Goal: Check status: Check status

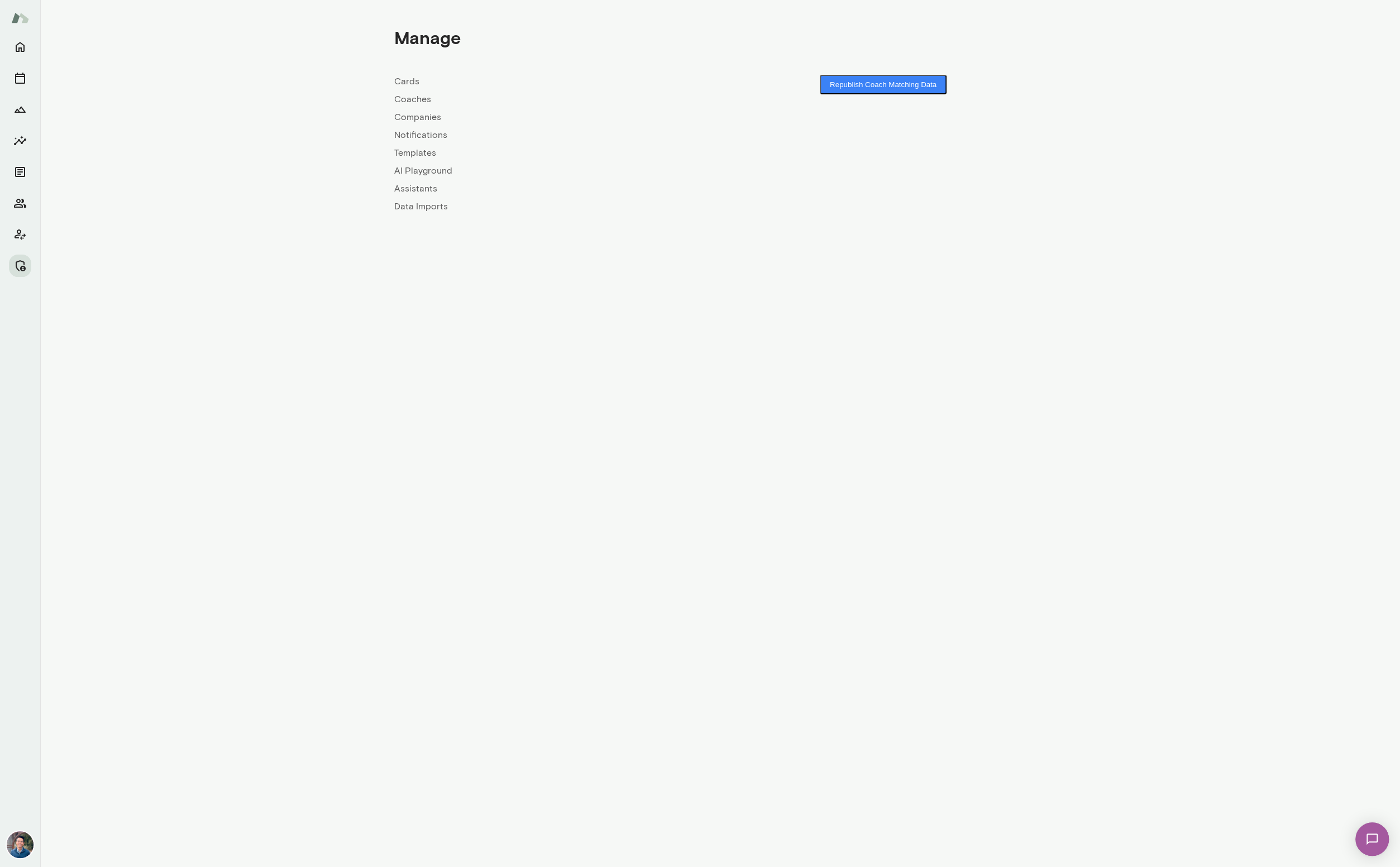
click at [411, 111] on link "Companies" at bounding box center [558, 118] width 326 height 14
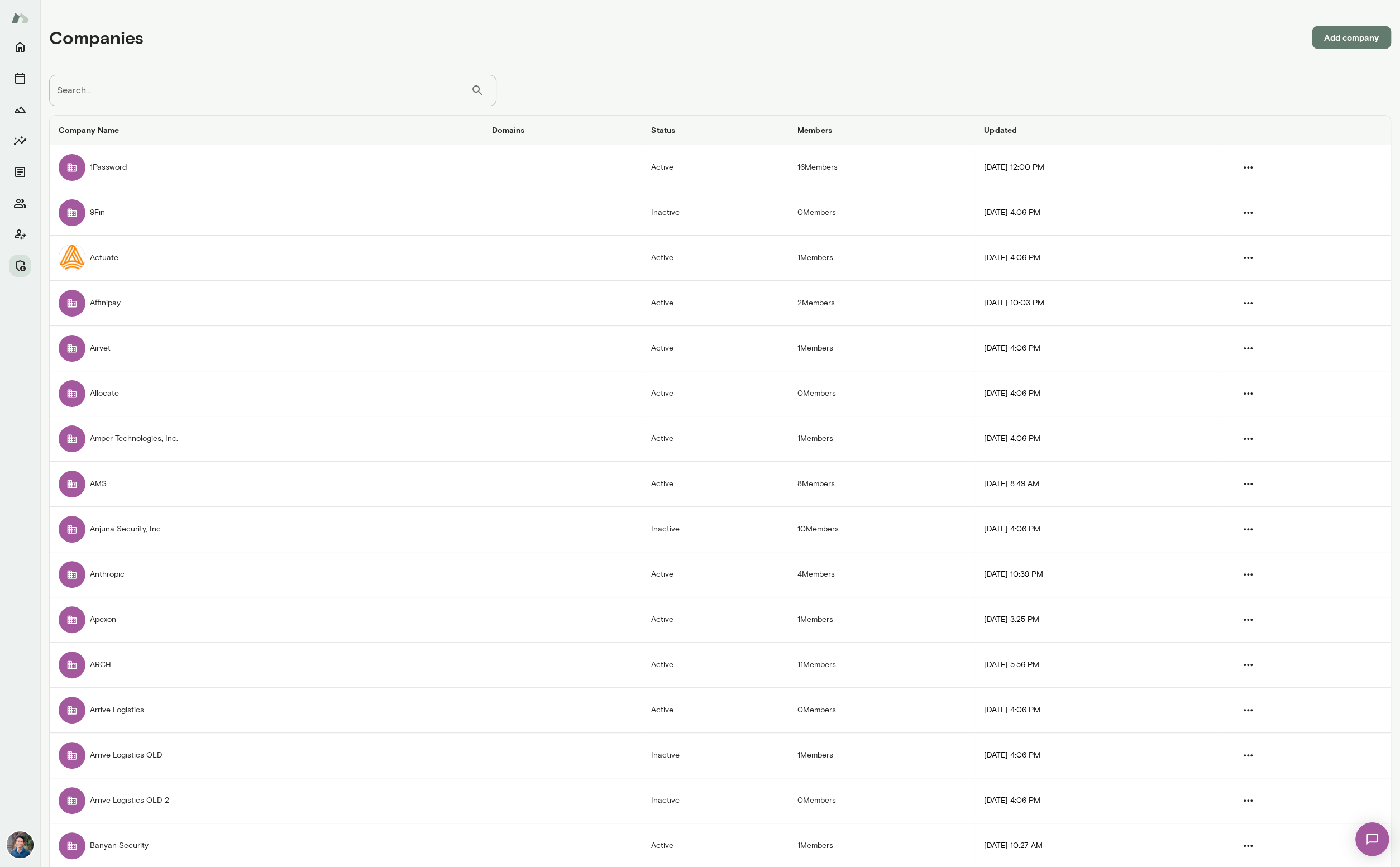
click at [117, 87] on input "Search..." at bounding box center [260, 90] width 422 height 31
type input "****"
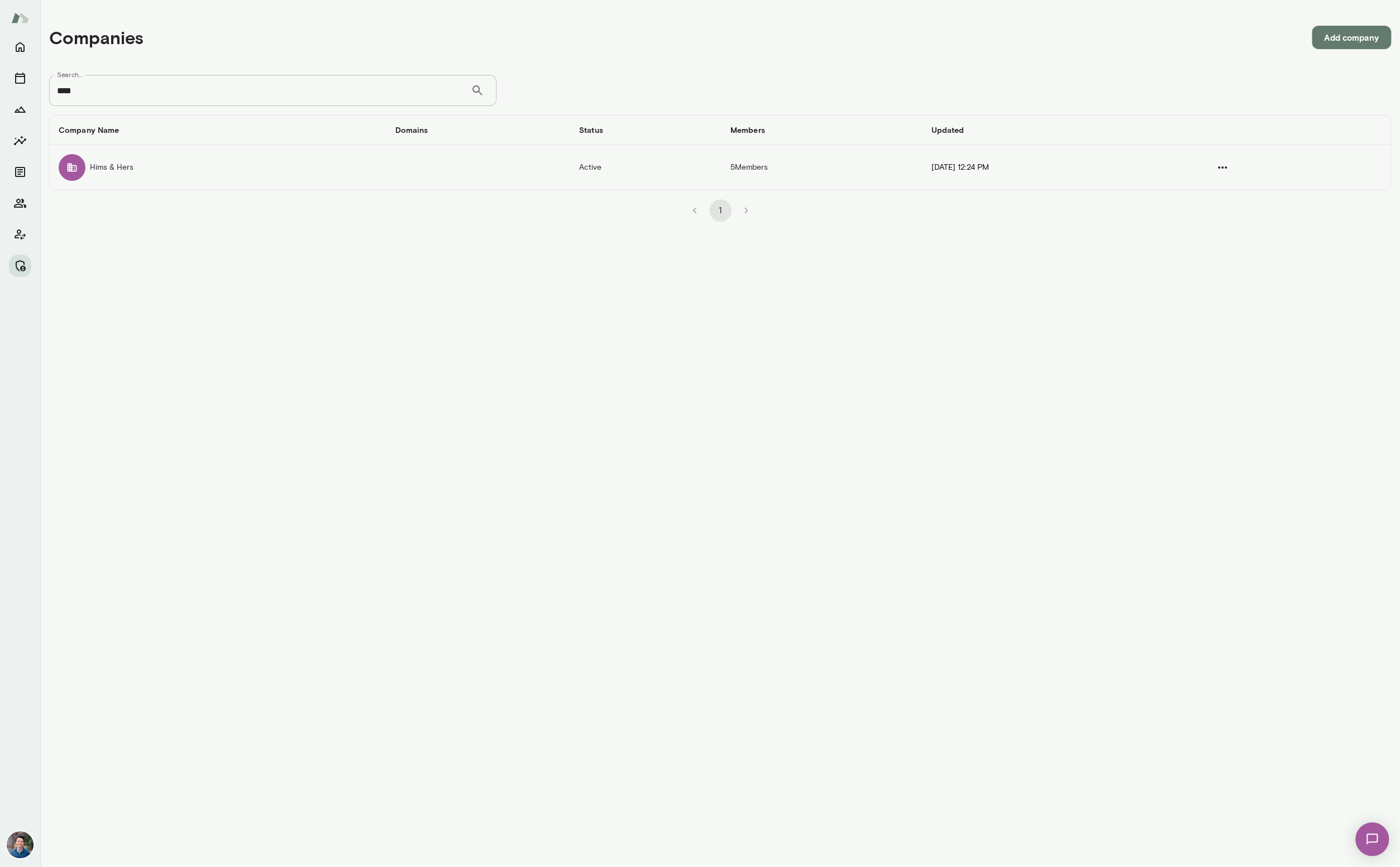
click at [159, 162] on td "Hims & Hers" at bounding box center [218, 167] width 337 height 45
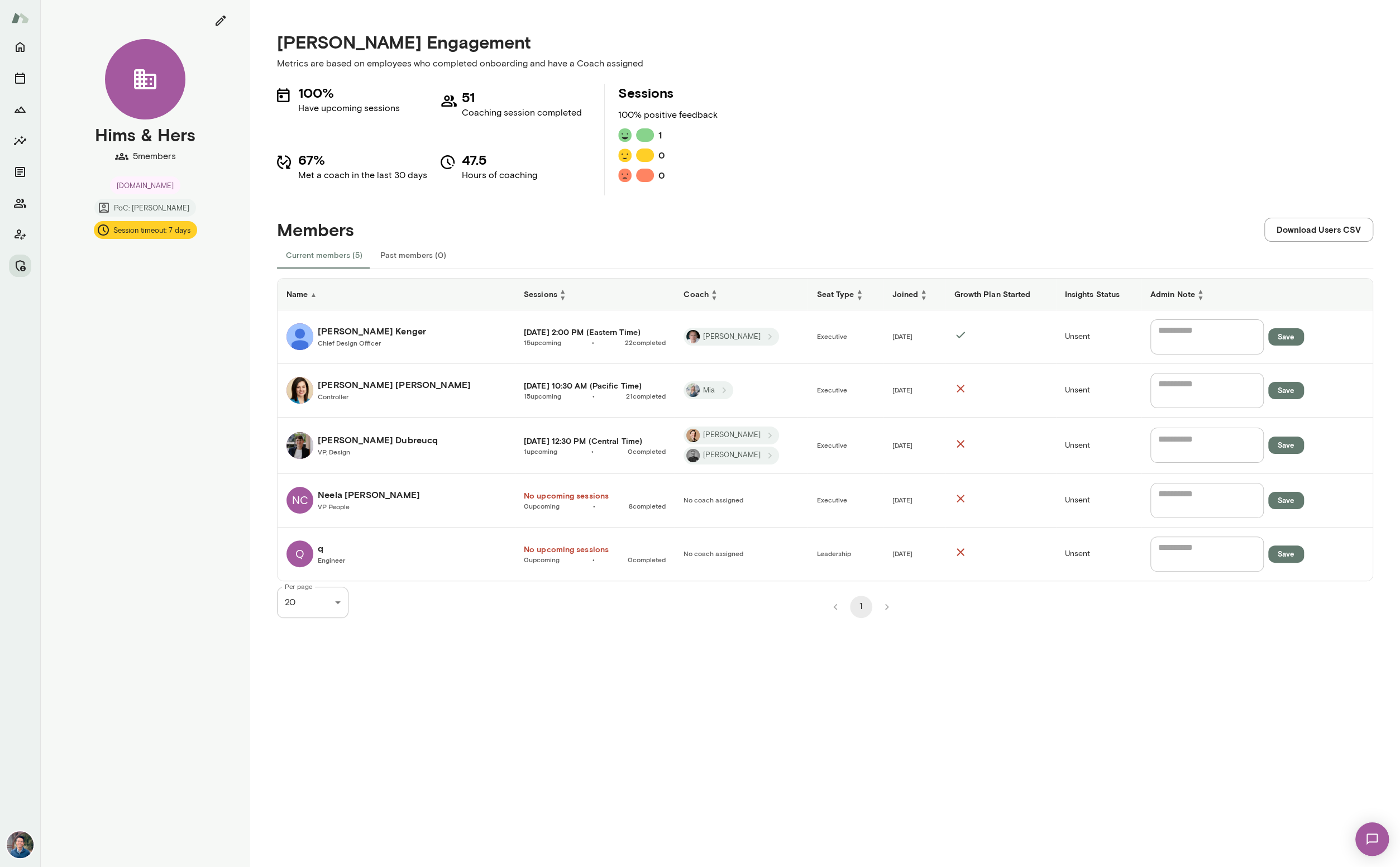
click at [524, 439] on h6 "[DATE] 12:30 PM (Central Time)" at bounding box center [595, 441] width 142 height 11
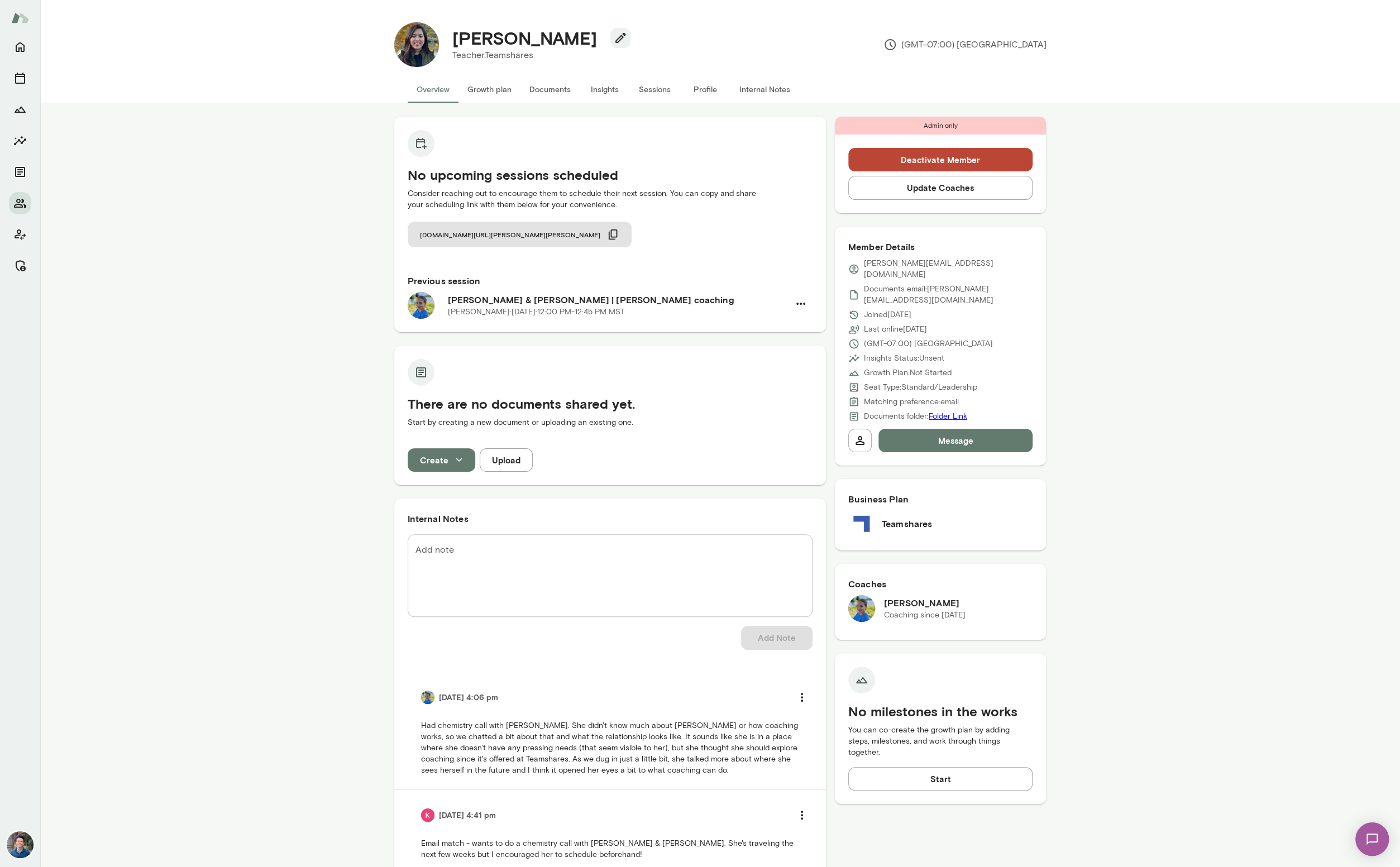
click at [160, 373] on div "No upcoming sessions scheduled Consider reaching out to encourage them to sched…" at bounding box center [720, 529] width 1360 height 852
